Goal: Find specific page/section: Find specific page/section

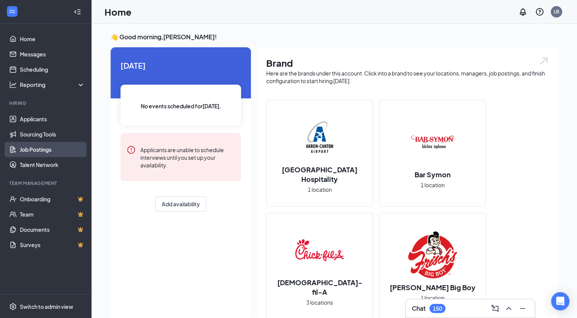
click at [50, 155] on link "Job Postings" at bounding box center [52, 149] width 65 height 15
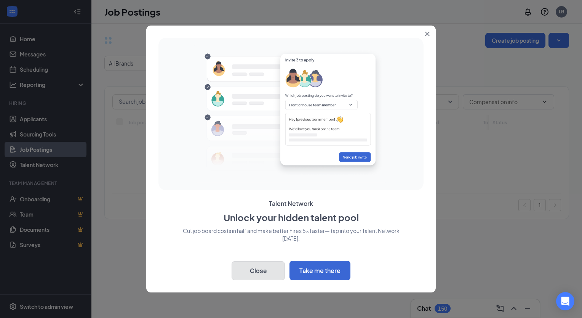
click at [258, 274] on button "Close" at bounding box center [258, 270] width 53 height 19
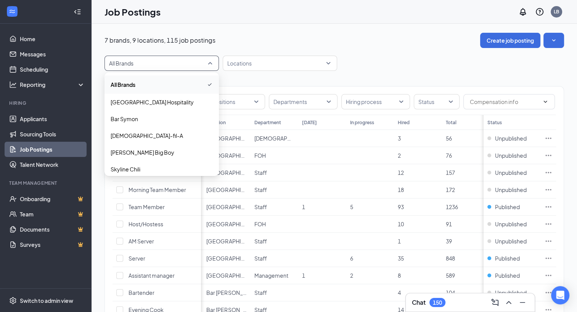
click at [203, 64] on span "All Brands" at bounding box center [158, 63] width 98 height 8
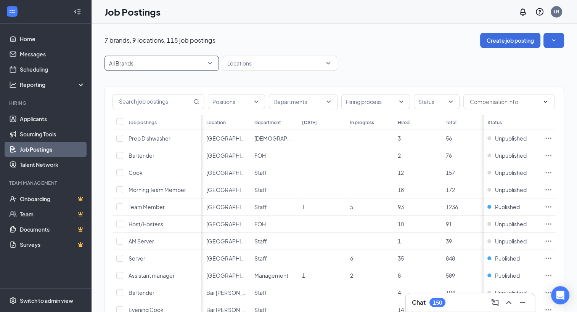
click at [203, 64] on span "All Brands" at bounding box center [158, 63] width 98 height 8
click at [343, 65] on div "All Brands -1 8383 All Brands [GEOGRAPHIC_DATA] Hospitality Bar Symon [DEMOGRAP…" at bounding box center [333, 63] width 459 height 15
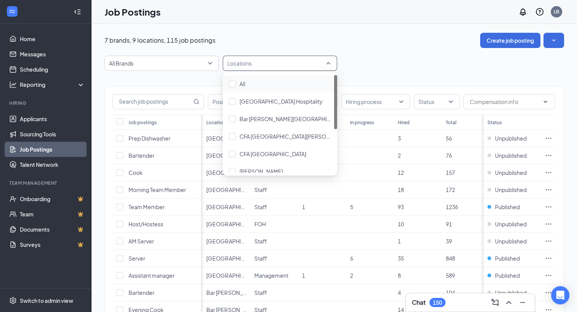
click at [321, 67] on div at bounding box center [275, 63] width 103 height 12
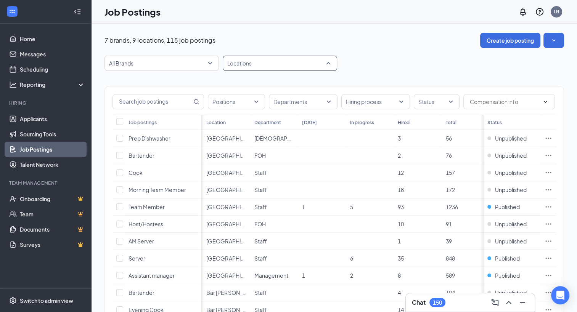
click at [263, 64] on div at bounding box center [275, 63] width 103 height 12
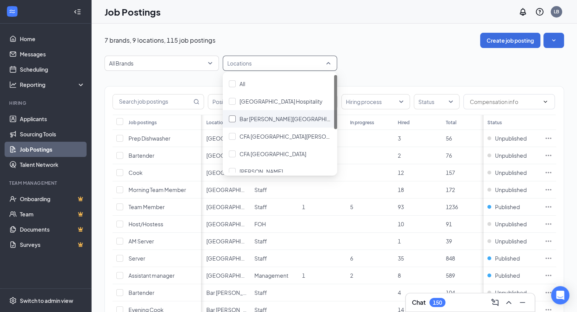
click at [235, 121] on div at bounding box center [232, 118] width 7 height 7
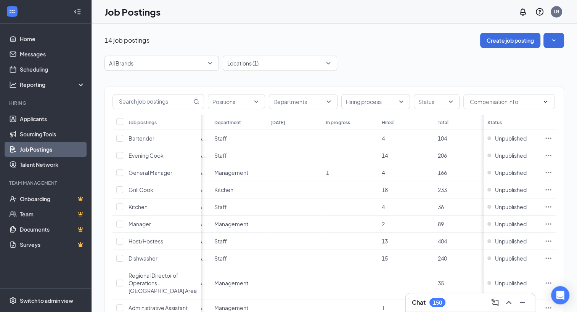
click at [378, 47] on div "14 job postings Create job posting" at bounding box center [333, 40] width 459 height 15
click at [312, 66] on div at bounding box center [275, 63] width 103 height 12
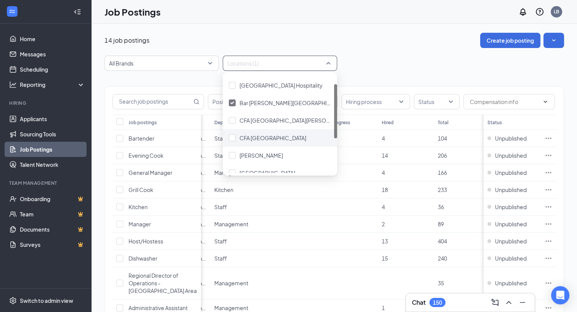
scroll to position [16, 0]
click at [230, 82] on div at bounding box center [232, 85] width 7 height 7
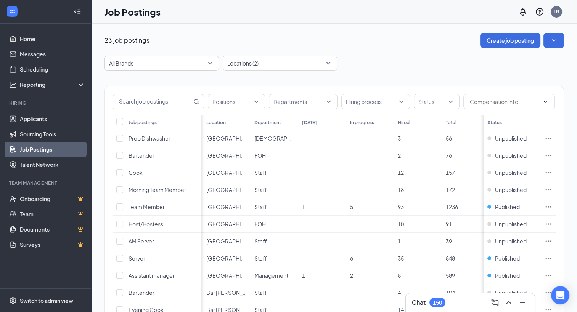
click at [357, 67] on div "All Brands -1 8383 All Brands [GEOGRAPHIC_DATA] Hospitality Bar Symon [DEMOGRAP…" at bounding box center [333, 63] width 459 height 15
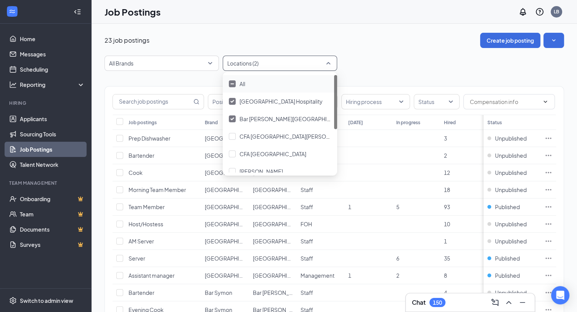
click at [265, 62] on div at bounding box center [275, 63] width 103 height 12
click at [233, 138] on div at bounding box center [232, 136] width 7 height 7
click at [402, 56] on div "All Brands -1 8383 All Brands [GEOGRAPHIC_DATA] Hospitality Bar Symon [DEMOGRAP…" at bounding box center [333, 63] width 459 height 15
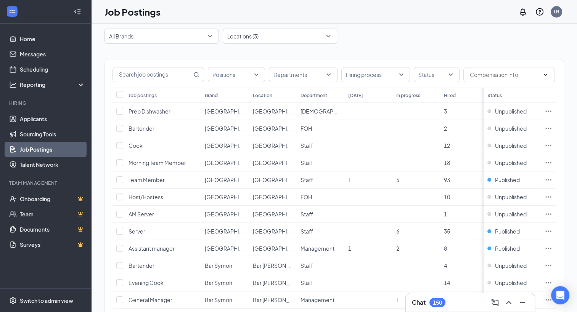
scroll to position [4, 0]
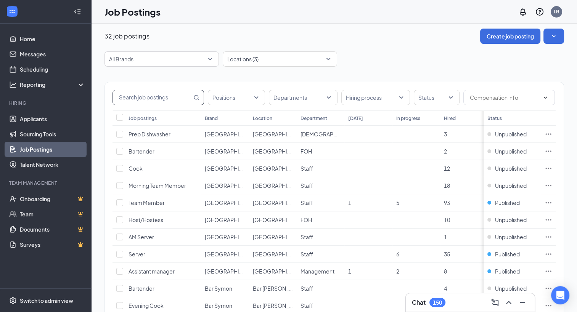
click at [171, 98] on input "text" at bounding box center [152, 97] width 79 height 14
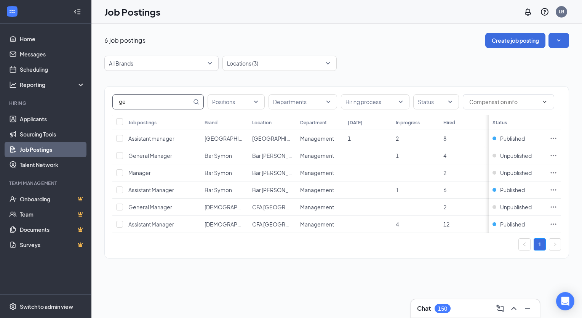
type input "ge"
